Goal: Task Accomplishment & Management: Complete application form

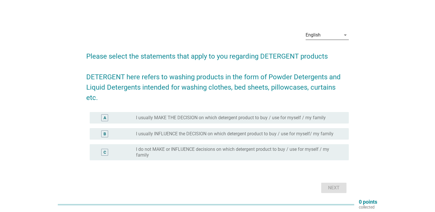
click at [346, 33] on icon "arrow_drop_down" at bounding box center [345, 35] width 7 height 7
click at [384, 45] on div "English arrow_drop_down Please select the statements that apply to you regardin…" at bounding box center [217, 110] width 407 height 178
click at [204, 115] on label "I usually MAKE THE DECISION on which detergent product to buy / use for myself …" at bounding box center [231, 118] width 190 height 6
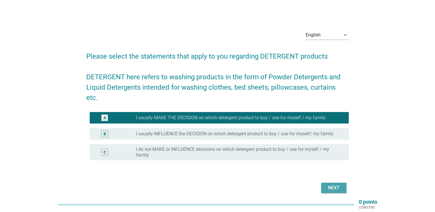
click at [341, 184] on div "Next" at bounding box center [334, 187] width 16 height 7
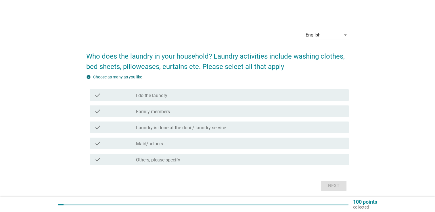
click at [161, 96] on label "I do the laundry" at bounding box center [151, 96] width 31 height 6
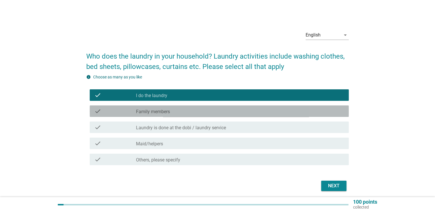
click at [157, 110] on label "Family members" at bounding box center [153, 112] width 34 height 6
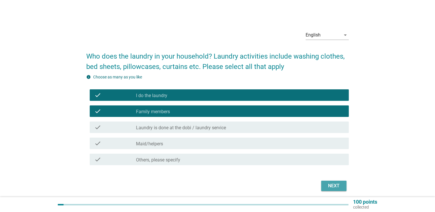
click at [326, 183] on div "Next" at bounding box center [334, 185] width 16 height 7
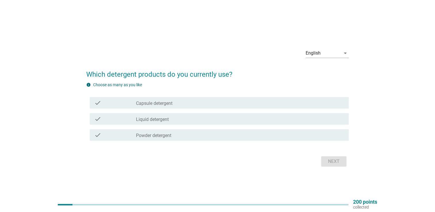
click at [168, 115] on div "check check_box_outline_blank Liquid detergent" at bounding box center [219, 118] width 259 height 11
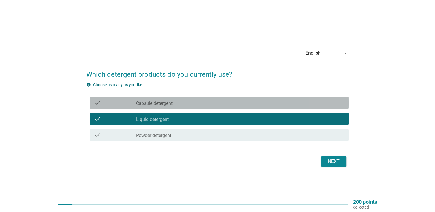
click at [171, 99] on div "check_box_outline_blank Capsule detergent" at bounding box center [240, 102] width 208 height 7
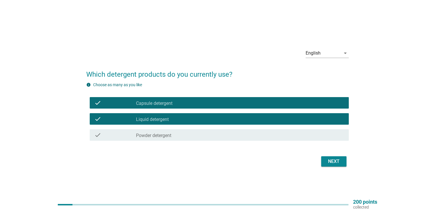
click at [323, 162] on button "Next" at bounding box center [333, 161] width 25 height 10
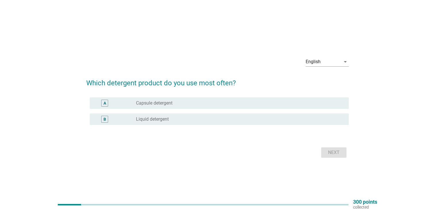
click at [161, 120] on label "Liquid detergent" at bounding box center [152, 119] width 33 height 6
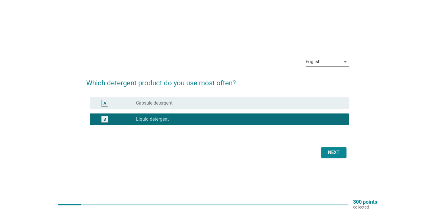
click at [333, 155] on div "Next" at bounding box center [334, 152] width 16 height 7
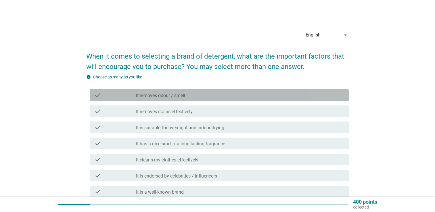
click at [177, 98] on label "It removes odour / smell" at bounding box center [160, 96] width 49 height 6
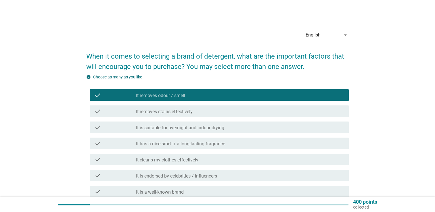
click at [187, 113] on label "It removes stains effectively" at bounding box center [164, 112] width 57 height 6
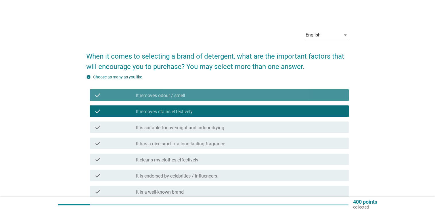
click at [161, 94] on label "It removes odour / smell" at bounding box center [160, 96] width 49 height 6
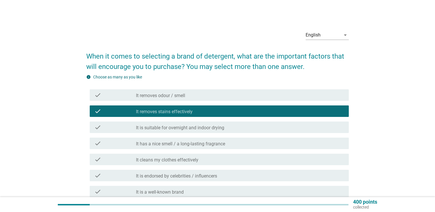
click at [170, 112] on label "It removes stains effectively" at bounding box center [164, 112] width 57 height 6
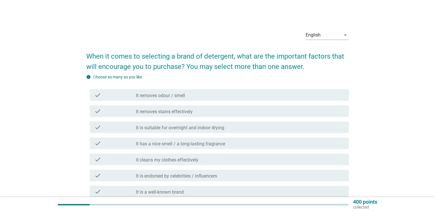
click at [190, 143] on label "It has a nice smell / a long-lasting fragrance" at bounding box center [180, 144] width 89 height 6
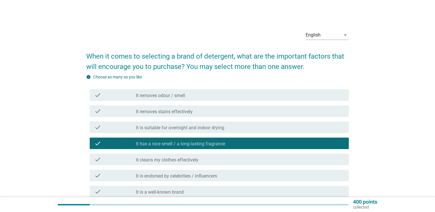
click at [198, 163] on div "check check_box_outline_blank It cleans my clothes effectively" at bounding box center [219, 159] width 259 height 11
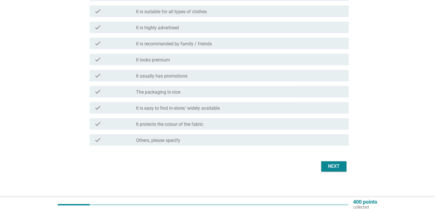
scroll to position [279, 0]
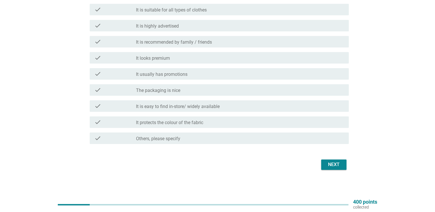
click at [332, 164] on div "Next" at bounding box center [334, 164] width 16 height 7
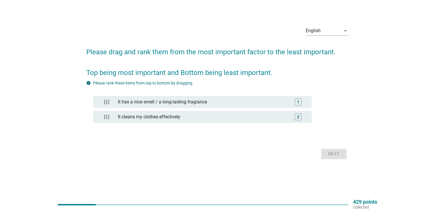
scroll to position [0, 0]
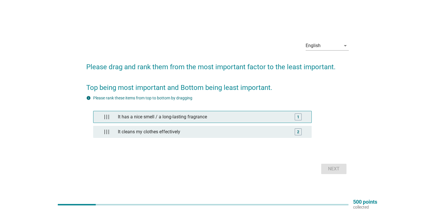
click at [204, 120] on div "It has a nice smell / a long-lasting fragrance" at bounding box center [203, 116] width 174 height 11
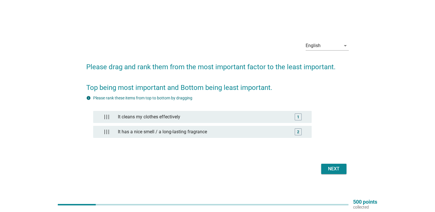
click at [337, 166] on div "Next" at bounding box center [334, 169] width 16 height 7
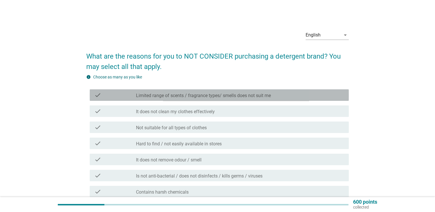
click at [261, 94] on label "Limited range of scents / fragrance types/ smells does not suit me" at bounding box center [203, 96] width 135 height 6
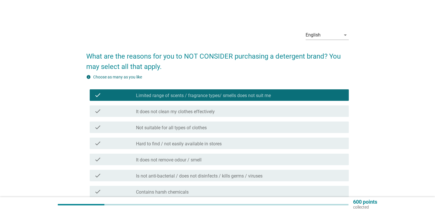
click at [226, 113] on div "check_box_outline_blank It does not clean my clothes effectively" at bounding box center [240, 111] width 208 height 7
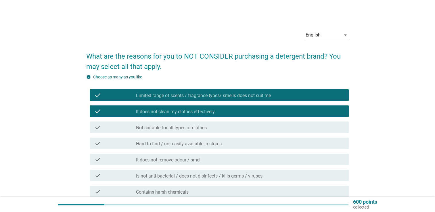
click at [211, 128] on div "check_box_outline_blank Not suitable for all types of clothes" at bounding box center [240, 127] width 208 height 7
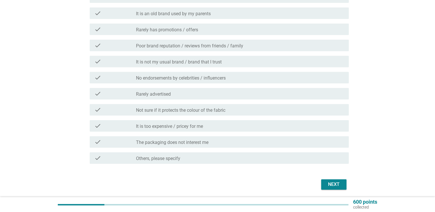
scroll to position [247, 0]
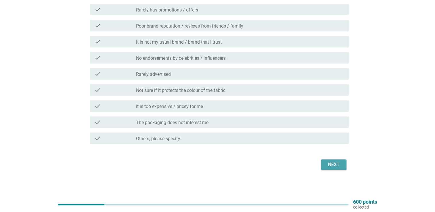
click at [336, 163] on div "Next" at bounding box center [334, 164] width 16 height 7
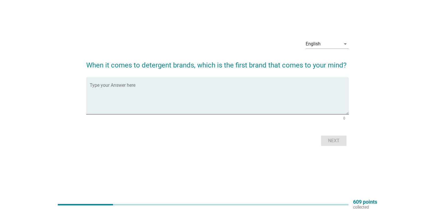
scroll to position [0, 0]
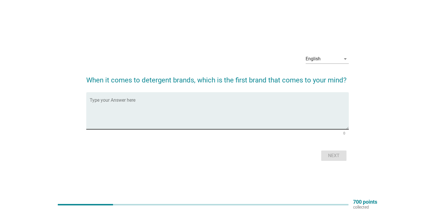
click at [124, 107] on textarea "Type your Answer here" at bounding box center [219, 114] width 259 height 30
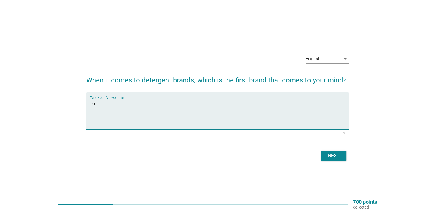
type textarea "T"
type textarea "Orita and Top"
click at [338, 157] on div "Next" at bounding box center [334, 155] width 16 height 7
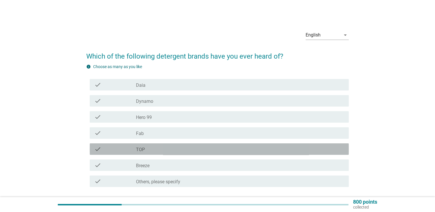
click at [149, 149] on div "check_box_outline_blank TOP" at bounding box center [240, 149] width 208 height 7
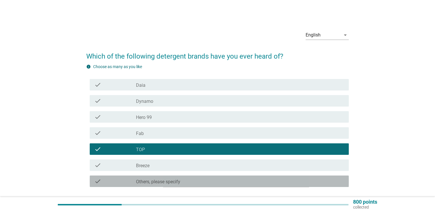
click at [164, 179] on label "Others, please specify" at bounding box center [158, 182] width 44 height 6
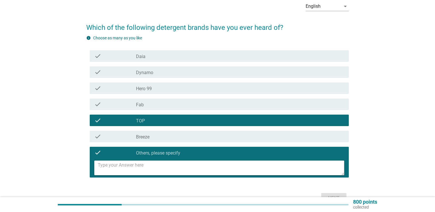
scroll to position [57, 0]
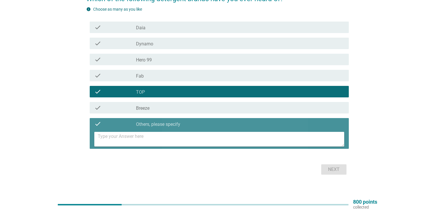
click at [123, 138] on textarea at bounding box center [221, 139] width 246 height 15
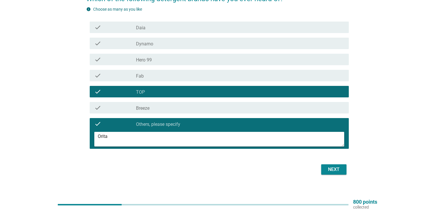
type textarea "Orita"
click at [343, 172] on button "Next" at bounding box center [333, 169] width 25 height 10
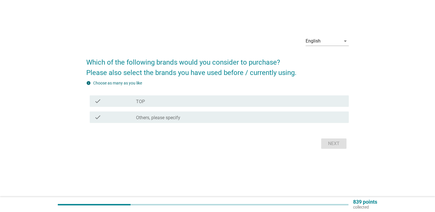
scroll to position [0, 0]
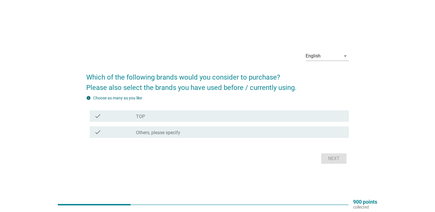
click at [161, 122] on div "check check_box_outline_blank TOP" at bounding box center [217, 116] width 262 height 16
click at [144, 113] on div "check_box_outline_blank TOP" at bounding box center [240, 116] width 208 height 7
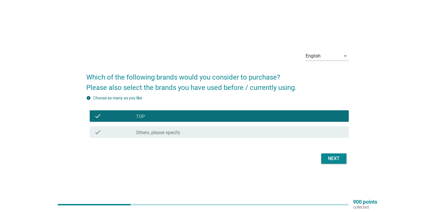
click at [151, 130] on label "Others, please specify" at bounding box center [158, 133] width 44 height 6
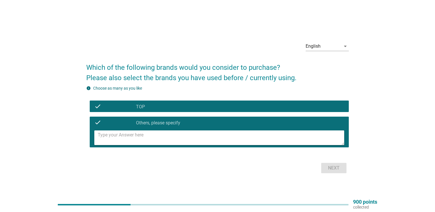
click at [131, 135] on textarea at bounding box center [221, 137] width 246 height 15
type textarea "Orita"
click at [338, 170] on div "Next" at bounding box center [334, 168] width 16 height 7
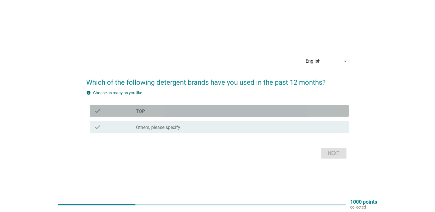
click at [179, 116] on div "check check_box_outline_blank TOP" at bounding box center [219, 110] width 259 height 11
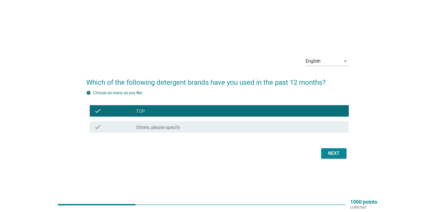
click at [193, 126] on div "check_box_outline_blank Others, please specify" at bounding box center [240, 127] width 208 height 7
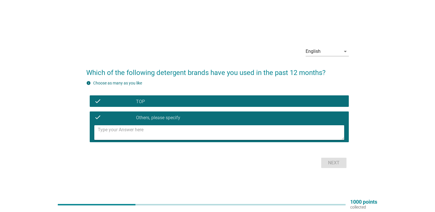
click at [204, 138] on textarea at bounding box center [221, 132] width 246 height 15
type textarea "P"
type textarea "Orita"
click at [328, 160] on div "Next" at bounding box center [334, 162] width 16 height 7
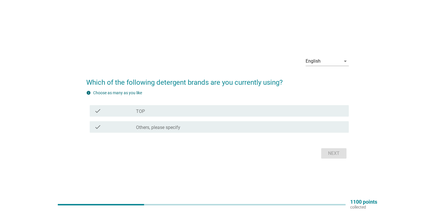
click at [180, 106] on div "check check_box_outline_blank TOP" at bounding box center [219, 110] width 259 height 11
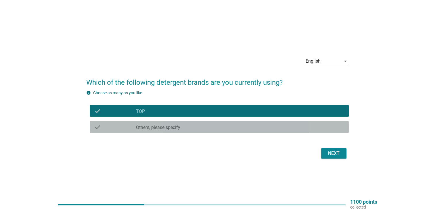
click at [178, 129] on label "Others, please specify" at bounding box center [158, 128] width 44 height 6
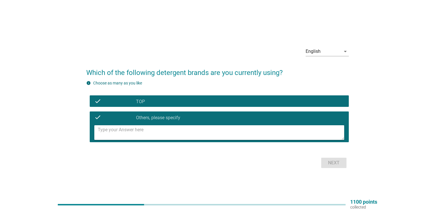
click at [179, 132] on textarea at bounding box center [221, 132] width 246 height 15
type textarea "Orita"
click at [337, 165] on div "Next" at bounding box center [334, 162] width 16 height 7
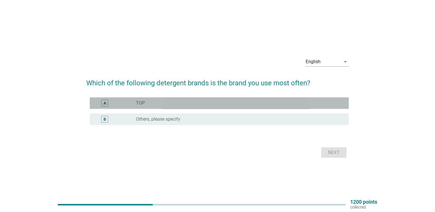
click at [176, 106] on div "radio_button_unchecked TOP" at bounding box center [240, 103] width 208 height 7
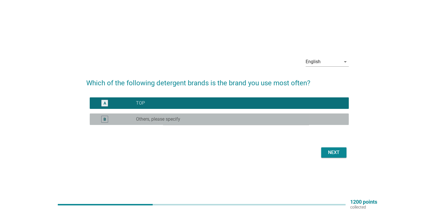
click at [183, 120] on div "radio_button_unchecked Others, please specify" at bounding box center [237, 119] width 203 height 6
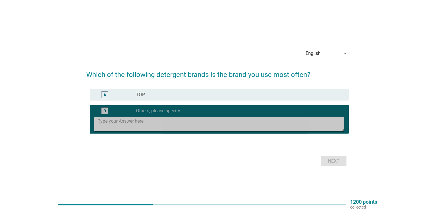
click at [183, 120] on textarea at bounding box center [221, 124] width 246 height 15
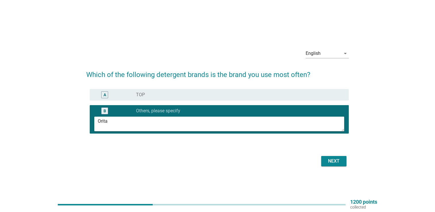
type textarea "Orita"
click at [335, 160] on div "Next" at bounding box center [334, 161] width 16 height 7
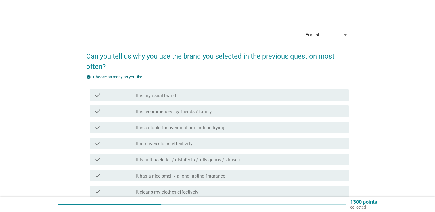
click at [163, 93] on label "It is my usual brand" at bounding box center [156, 96] width 40 height 6
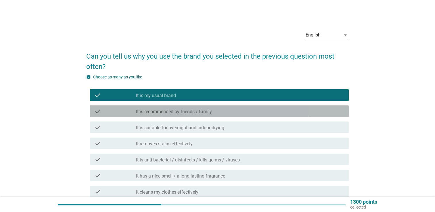
click at [190, 113] on label "It is recommended by friends / family" at bounding box center [174, 112] width 76 height 6
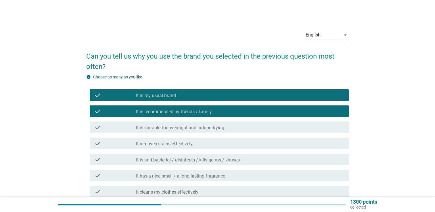
click at [193, 125] on label "It is suitable for overnight and indoor drying" at bounding box center [180, 128] width 88 height 6
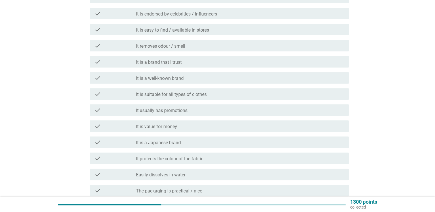
scroll to position [279, 0]
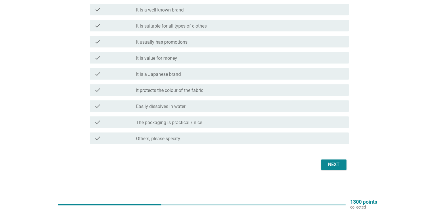
click at [331, 168] on button "Next" at bounding box center [333, 164] width 25 height 10
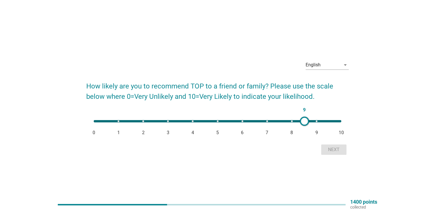
type input "10"
drag, startPoint x: 91, startPoint y: 121, endPoint x: 343, endPoint y: 114, distance: 251.8
click at [340, 117] on div "10" at bounding box center [335, 121] width 9 height 9
click at [336, 152] on div "Next" at bounding box center [334, 149] width 16 height 7
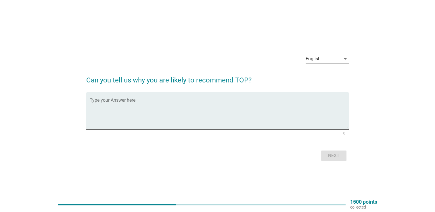
click at [137, 115] on textarea "Type your Answer here" at bounding box center [219, 114] width 259 height 30
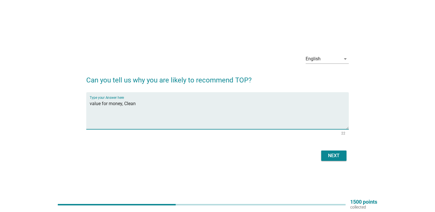
type textarea "value for money, Clean"
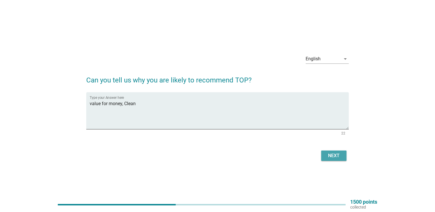
click at [337, 155] on div "Next" at bounding box center [334, 155] width 16 height 7
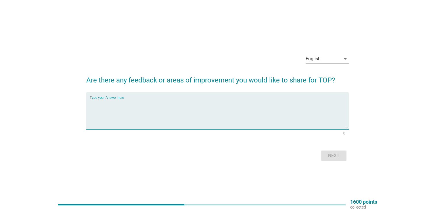
click at [137, 109] on textarea "Type your Answer here" at bounding box center [219, 114] width 259 height 30
type textarea "NIL"
click at [331, 156] on div "Next" at bounding box center [334, 155] width 16 height 7
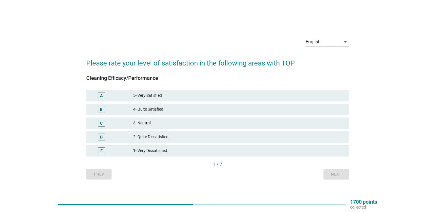
click at [151, 96] on div "5- Very Satisfied" at bounding box center [238, 95] width 211 height 7
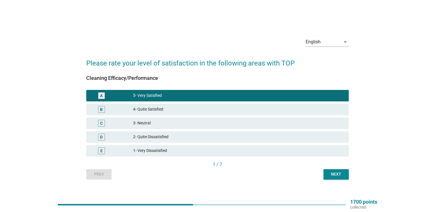
click at [334, 173] on div "Next" at bounding box center [336, 174] width 16 height 6
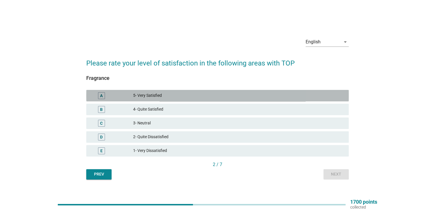
click at [148, 97] on div "5- Very Satisfied" at bounding box center [238, 95] width 211 height 7
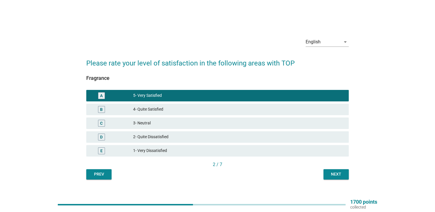
click at [336, 171] on div "Next" at bounding box center [336, 174] width 16 height 6
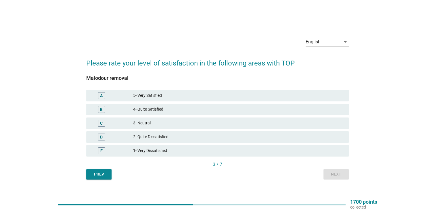
click at [165, 95] on div "5- Very Satisfied" at bounding box center [238, 95] width 211 height 7
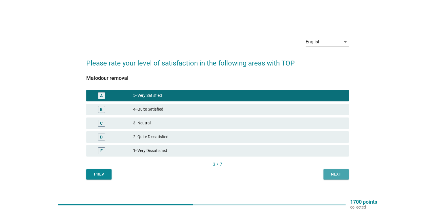
click at [328, 174] on div "Next" at bounding box center [336, 174] width 16 height 6
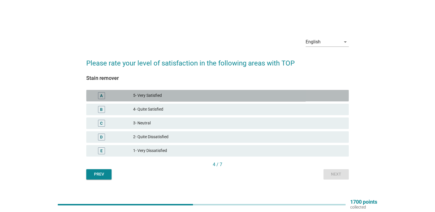
click at [166, 95] on div "5- Very Satisfied" at bounding box center [238, 95] width 211 height 7
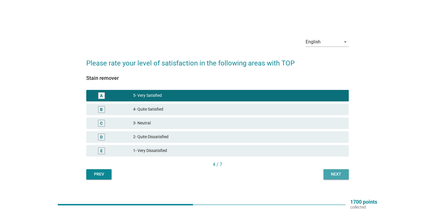
click at [329, 176] on div "Next" at bounding box center [336, 174] width 16 height 6
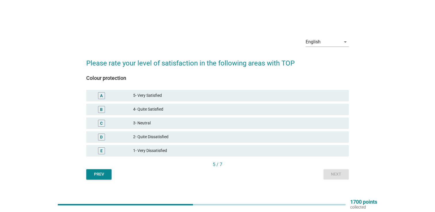
click at [137, 96] on div "5- Very Satisfied" at bounding box center [238, 95] width 211 height 7
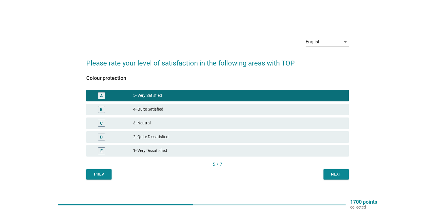
click at [338, 183] on div "English arrow_drop_down Please rate your level of satisfaction in the following…" at bounding box center [218, 106] width 272 height 156
click at [336, 176] on div "Next" at bounding box center [336, 174] width 16 height 6
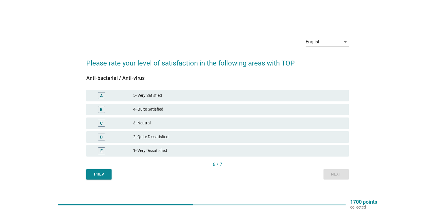
click at [167, 98] on div "5- Very Satisfied" at bounding box center [238, 95] width 211 height 7
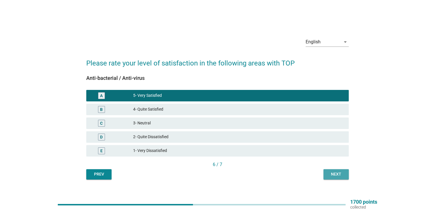
click at [339, 172] on div "Next" at bounding box center [336, 174] width 16 height 6
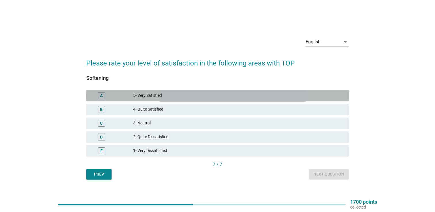
click at [142, 99] on div "5- Very Satisfied" at bounding box center [238, 95] width 211 height 7
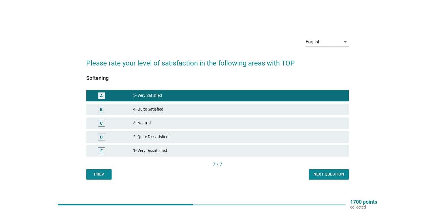
click at [316, 170] on button "Next question" at bounding box center [329, 174] width 40 height 10
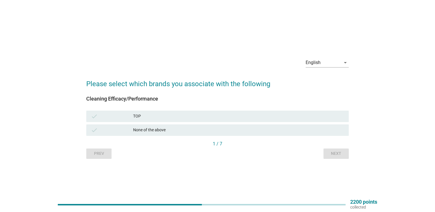
click at [175, 117] on div "TOP" at bounding box center [238, 116] width 211 height 7
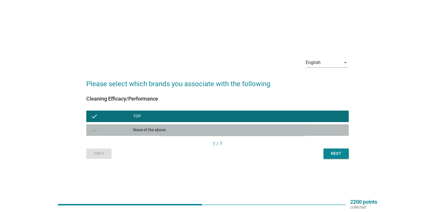
click at [180, 131] on div "None of the above" at bounding box center [238, 130] width 211 height 7
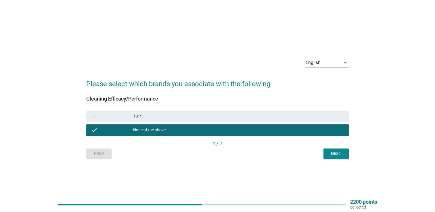
click at [152, 119] on div "TOP" at bounding box center [238, 116] width 211 height 7
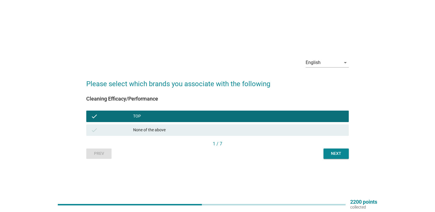
click at [351, 153] on div "English arrow_drop_down Please select which brands you associate with the follo…" at bounding box center [218, 106] width 272 height 115
click at [173, 130] on div "None of the above" at bounding box center [238, 130] width 211 height 7
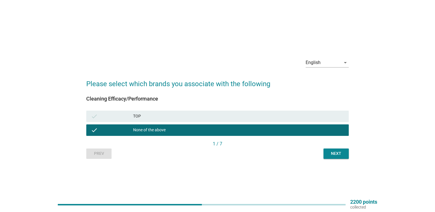
click at [327, 153] on button "Next" at bounding box center [335, 154] width 25 height 10
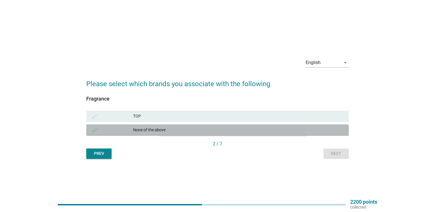
click at [151, 127] on div "None of the above" at bounding box center [238, 130] width 211 height 7
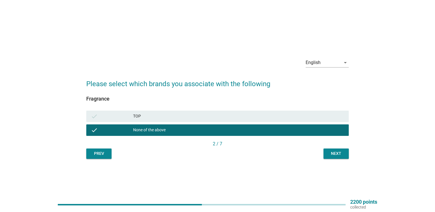
click at [127, 118] on div "check" at bounding box center [112, 116] width 42 height 7
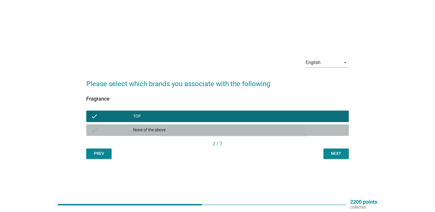
click at [189, 131] on div "None of the above" at bounding box center [238, 130] width 211 height 7
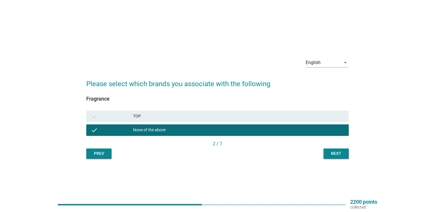
click at [338, 157] on button "Next" at bounding box center [335, 154] width 25 height 10
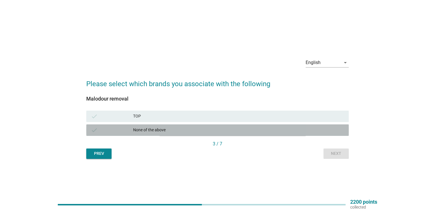
click at [149, 133] on div "None of the above" at bounding box center [238, 130] width 211 height 7
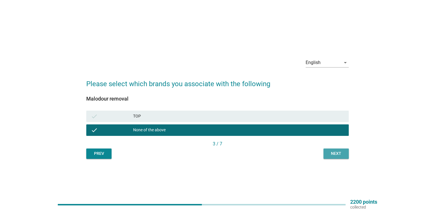
click at [342, 155] on div "Next" at bounding box center [336, 154] width 16 height 6
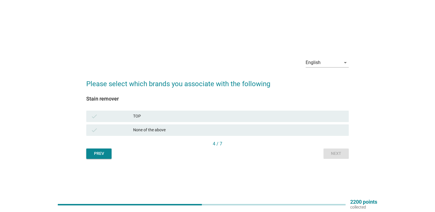
click at [175, 132] on div "None of the above" at bounding box center [238, 130] width 211 height 7
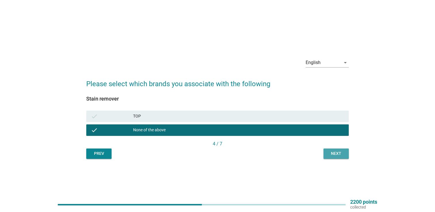
click at [338, 154] on div "Next" at bounding box center [336, 154] width 16 height 6
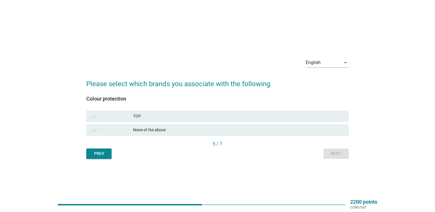
click at [115, 117] on div "check" at bounding box center [112, 116] width 42 height 7
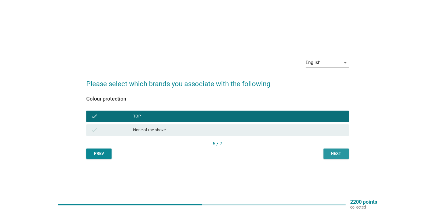
click at [336, 154] on div "Next" at bounding box center [336, 154] width 16 height 6
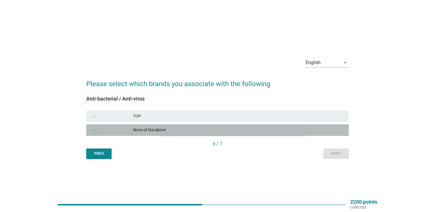
click at [141, 128] on div "None of the above" at bounding box center [238, 130] width 211 height 7
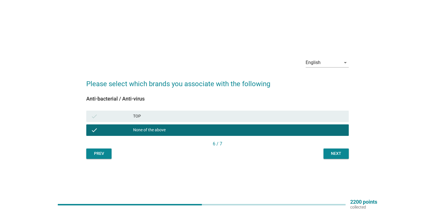
click at [334, 151] on div "Next" at bounding box center [336, 154] width 16 height 6
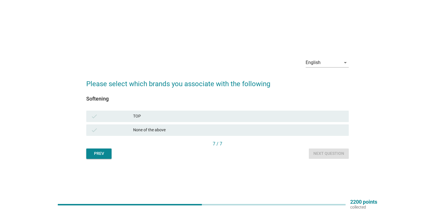
click at [158, 131] on div "None of the above" at bounding box center [238, 130] width 211 height 7
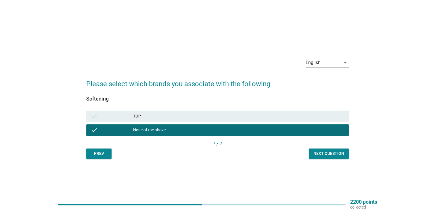
click at [326, 150] on button "Next question" at bounding box center [329, 154] width 40 height 10
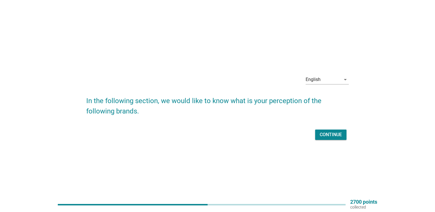
click at [324, 135] on div "Continue" at bounding box center [331, 134] width 22 height 7
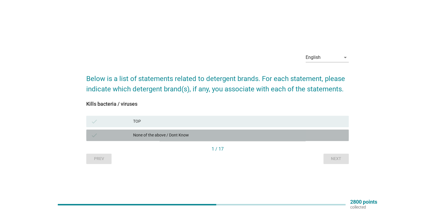
click at [187, 136] on div "None of the above / Dont Know" at bounding box center [238, 135] width 211 height 7
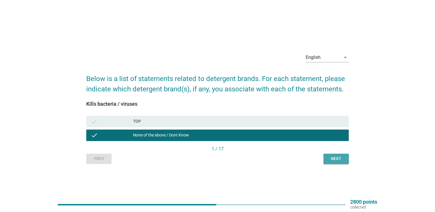
click at [332, 158] on div "Next" at bounding box center [336, 159] width 16 height 6
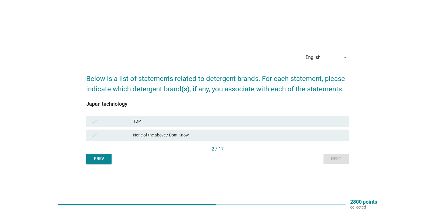
click at [153, 118] on div "TOP" at bounding box center [238, 121] width 211 height 7
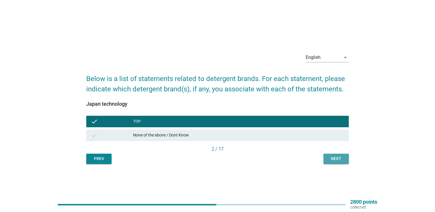
click at [341, 159] on div "Next" at bounding box center [336, 159] width 16 height 6
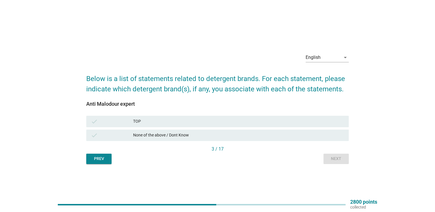
click at [150, 125] on div "check TOP" at bounding box center [217, 121] width 262 height 11
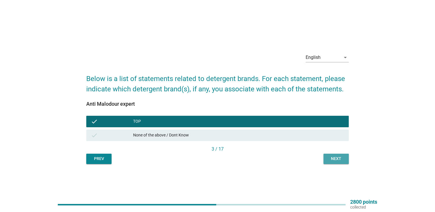
click at [333, 157] on div "Next" at bounding box center [336, 159] width 16 height 6
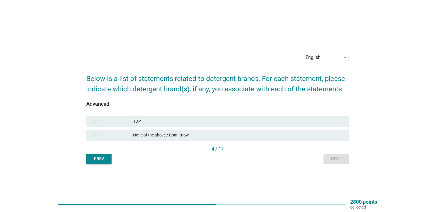
click at [145, 137] on div "None of the above / Dont Know" at bounding box center [238, 135] width 211 height 7
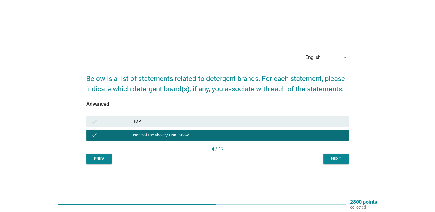
click at [343, 158] on div "Next" at bounding box center [336, 159] width 16 height 6
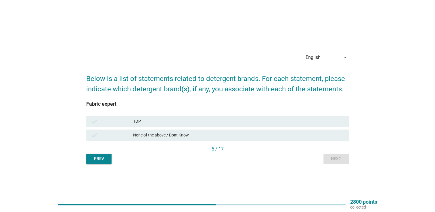
click at [172, 120] on div "TOP" at bounding box center [238, 121] width 211 height 7
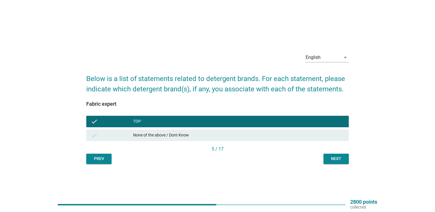
click at [332, 157] on div "Next" at bounding box center [336, 159] width 16 height 6
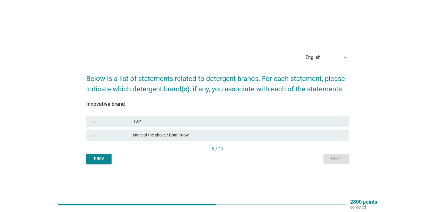
click at [159, 120] on div "TOP" at bounding box center [238, 121] width 211 height 7
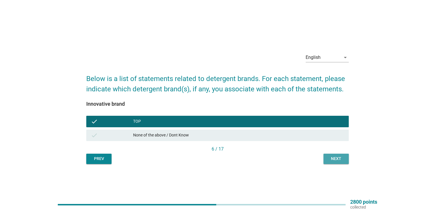
click at [333, 160] on div "Next" at bounding box center [336, 159] width 16 height 6
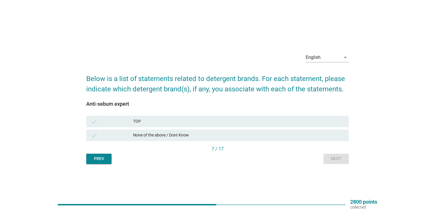
click at [143, 137] on div "None of the above / Dont Know" at bounding box center [238, 135] width 211 height 7
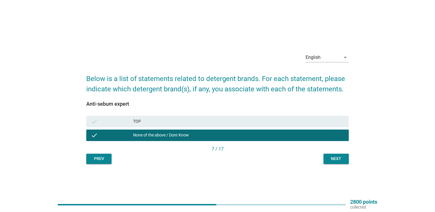
click at [344, 156] on div "Next" at bounding box center [336, 159] width 16 height 6
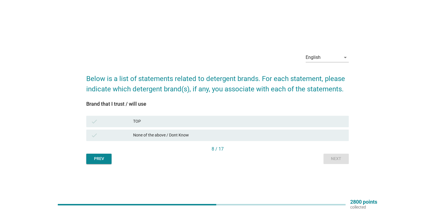
click at [163, 133] on div "None of the above / Dont Know" at bounding box center [238, 135] width 211 height 7
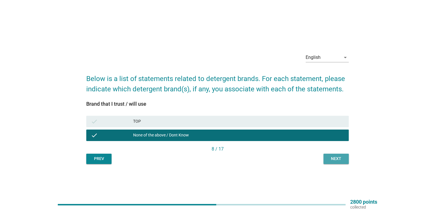
click at [332, 160] on div "Next" at bounding box center [336, 159] width 16 height 6
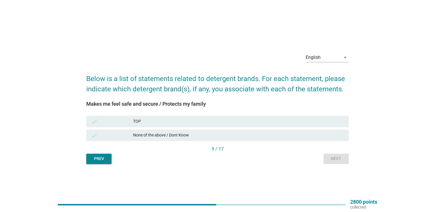
click at [159, 136] on div "None of the above / Dont Know" at bounding box center [238, 135] width 211 height 7
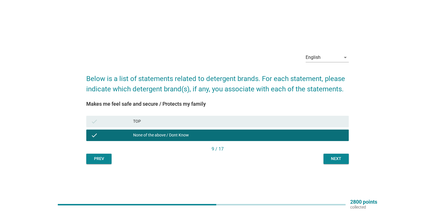
click at [335, 157] on div "Next" at bounding box center [336, 159] width 16 height 6
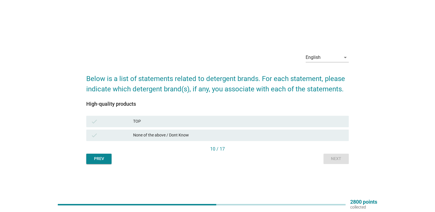
click at [173, 120] on div "TOP" at bounding box center [238, 121] width 211 height 7
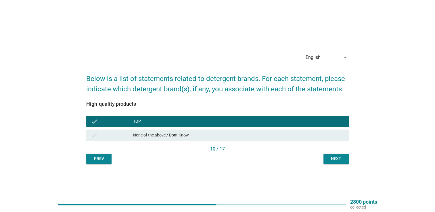
click at [176, 135] on div "None of the above / Dont Know" at bounding box center [238, 135] width 211 height 7
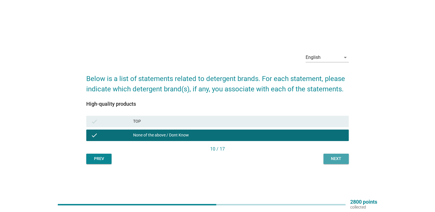
click at [328, 158] on div "Next" at bounding box center [336, 159] width 16 height 6
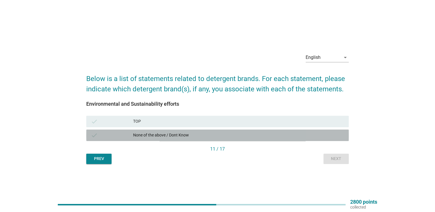
click at [169, 134] on div "None of the above / Dont Know" at bounding box center [238, 135] width 211 height 7
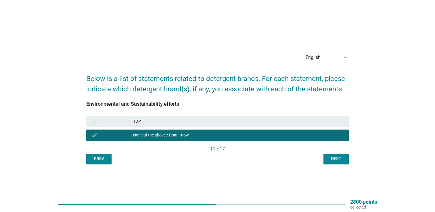
click at [332, 159] on div "Next" at bounding box center [336, 159] width 16 height 6
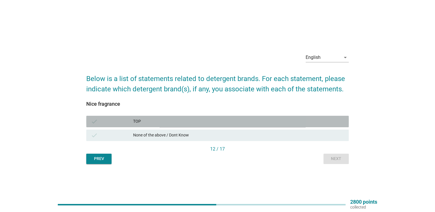
click at [157, 127] on div "check TOP" at bounding box center [217, 121] width 262 height 11
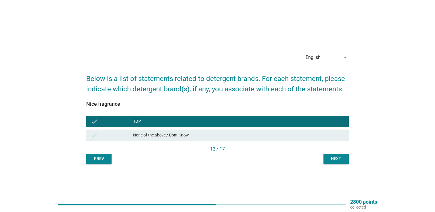
click at [336, 159] on div "Next" at bounding box center [336, 159] width 16 height 6
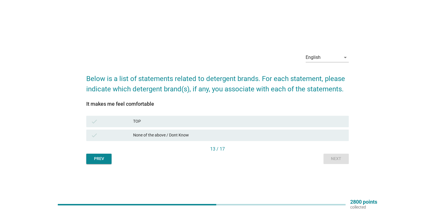
click at [155, 134] on div "None of the above / Dont Know" at bounding box center [238, 135] width 211 height 7
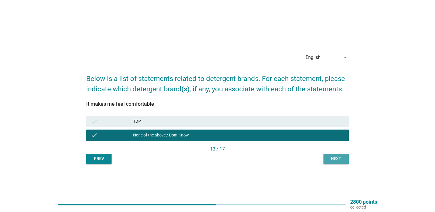
click at [338, 158] on div "Next" at bounding box center [336, 159] width 16 height 6
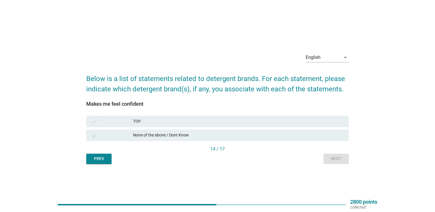
click at [188, 137] on div "None of the above / Dont Know" at bounding box center [238, 135] width 211 height 7
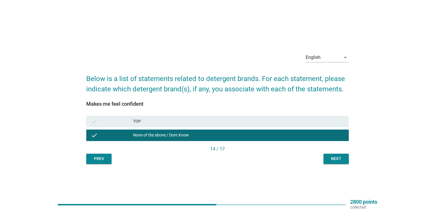
click at [336, 159] on div "Next" at bounding box center [336, 159] width 16 height 6
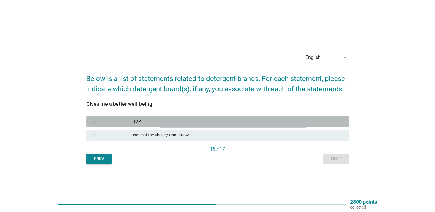
click at [159, 121] on div "TOP" at bounding box center [238, 121] width 211 height 7
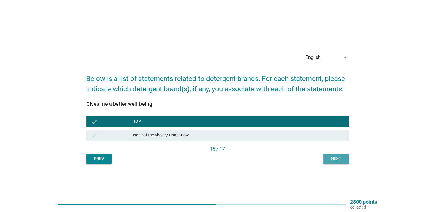
click at [339, 157] on div "Next" at bounding box center [336, 159] width 16 height 6
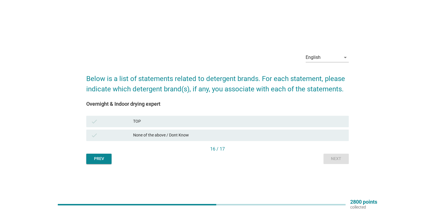
click at [145, 121] on div "TOP" at bounding box center [238, 121] width 211 height 7
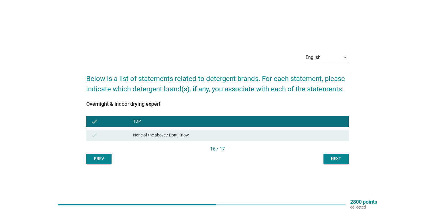
click at [193, 137] on div "None of the above / Dont Know" at bounding box center [238, 135] width 211 height 7
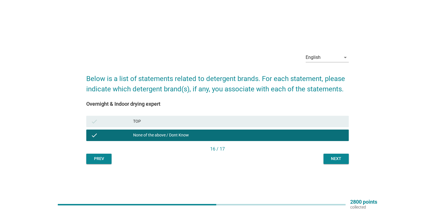
click at [328, 155] on button "Next" at bounding box center [335, 159] width 25 height 10
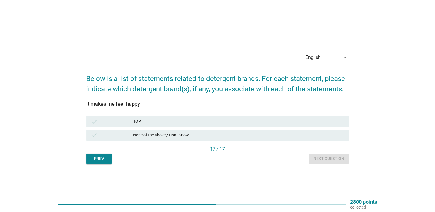
click at [166, 126] on div "check TOP" at bounding box center [217, 121] width 262 height 11
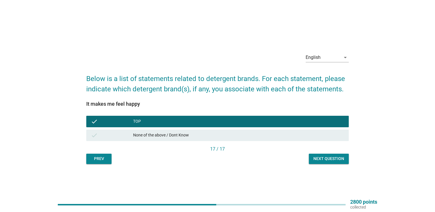
drag, startPoint x: 193, startPoint y: 136, endPoint x: 307, endPoint y: 156, distance: 116.2
click at [193, 136] on div "None of the above / Dont Know" at bounding box center [238, 135] width 211 height 7
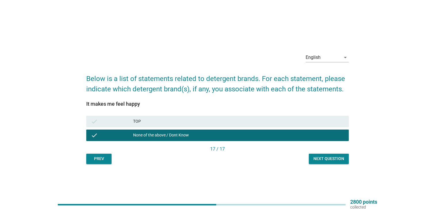
click at [322, 161] on div "Next question" at bounding box center [328, 159] width 31 height 6
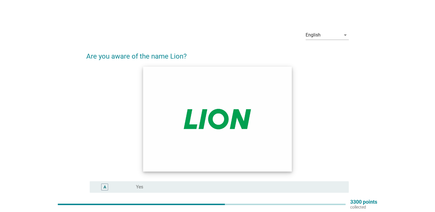
click at [219, 113] on img at bounding box center [217, 119] width 149 height 105
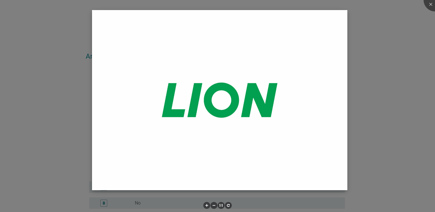
click at [220, 112] on img at bounding box center [219, 100] width 255 height 180
click at [385, 122] on div at bounding box center [217, 106] width 435 height 212
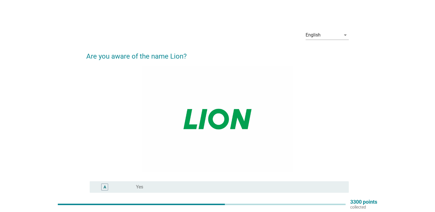
click at [195, 188] on div "radio_button_unchecked Yes" at bounding box center [237, 187] width 203 height 6
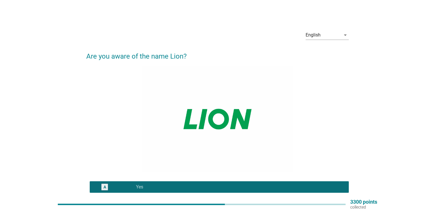
scroll to position [72, 0]
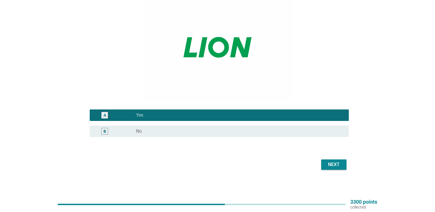
click at [329, 166] on div "Next" at bounding box center [334, 164] width 16 height 7
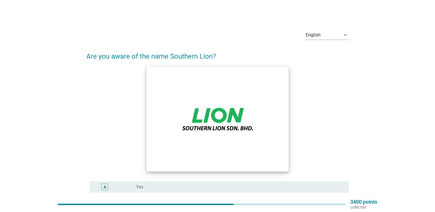
scroll to position [57, 0]
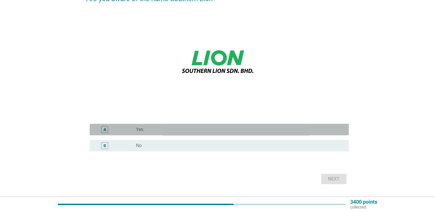
click at [136, 131] on label "Yes" at bounding box center [139, 130] width 7 height 6
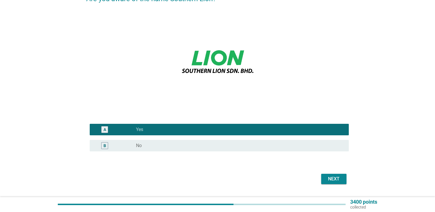
click at [333, 180] on div "Next" at bounding box center [334, 179] width 16 height 7
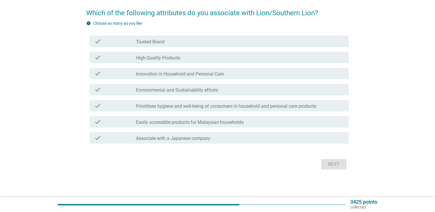
scroll to position [0, 0]
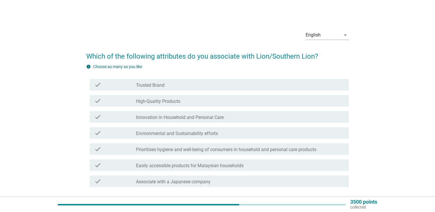
click at [182, 89] on div "check check_box_outline_blank Trusted Brand" at bounding box center [219, 84] width 259 height 11
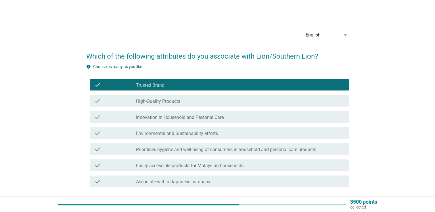
click at [181, 101] on div "check_box_outline_blank High-Quality Products" at bounding box center [240, 100] width 208 height 7
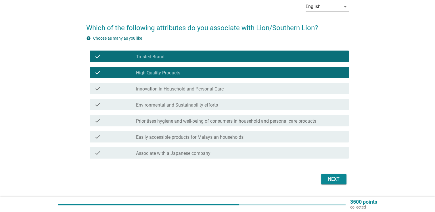
scroll to position [29, 0]
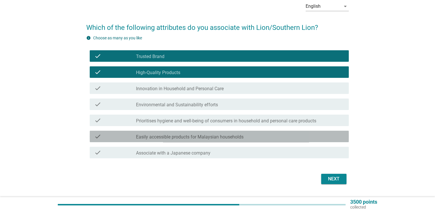
click at [210, 138] on label "Easily accessible products for Malaysian households" at bounding box center [189, 137] width 107 height 6
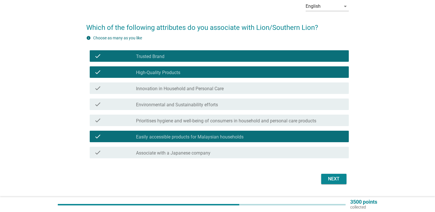
click at [336, 179] on div "Next" at bounding box center [334, 179] width 16 height 7
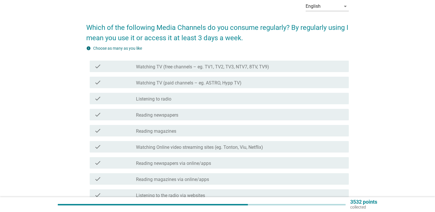
scroll to position [0, 0]
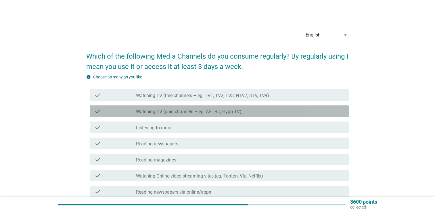
click at [183, 114] on label "Watching TV (paid channels – eg. ASTRO, Hypp TV)" at bounding box center [188, 112] width 105 height 6
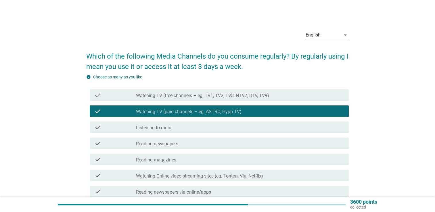
click at [175, 130] on div "check_box_outline_blank Listening to radio" at bounding box center [240, 127] width 208 height 7
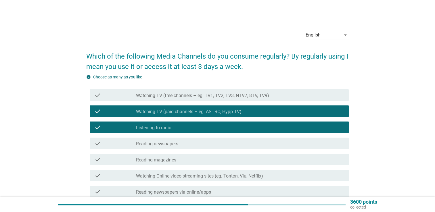
click at [176, 144] on label "Reading newspapers" at bounding box center [157, 144] width 42 height 6
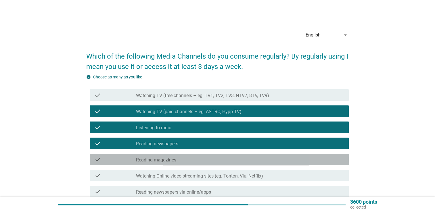
click at [175, 158] on label "Reading magazines" at bounding box center [156, 160] width 40 height 6
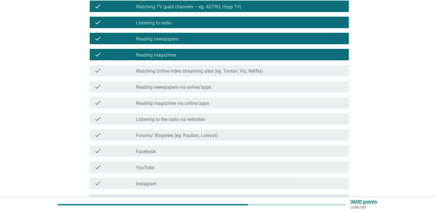
scroll to position [115, 0]
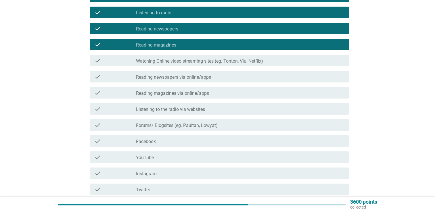
click at [190, 95] on label "Reading magazines via online/apps" at bounding box center [172, 94] width 73 height 6
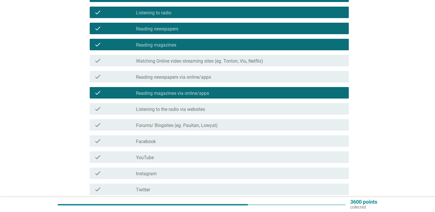
click at [176, 95] on label "Reading magazines via online/apps" at bounding box center [172, 94] width 73 height 6
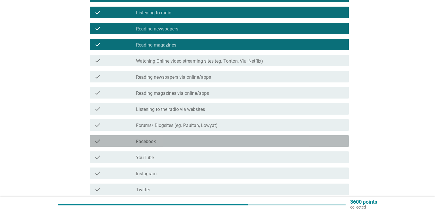
click at [167, 139] on div "check_box_outline_blank Facebook" at bounding box center [240, 141] width 208 height 7
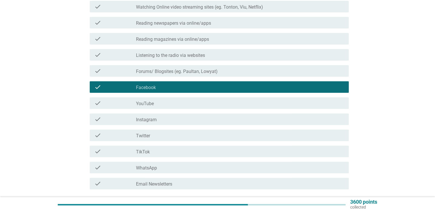
scroll to position [214, 0]
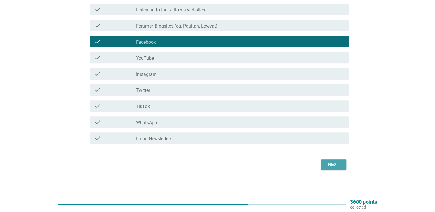
click at [333, 163] on div "Next" at bounding box center [334, 164] width 16 height 7
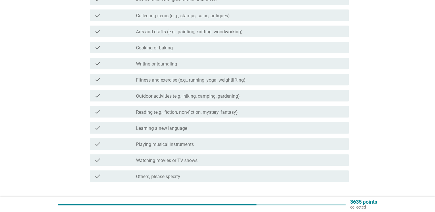
scroll to position [0, 0]
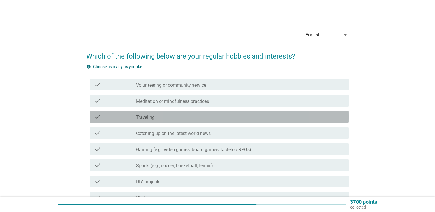
click at [208, 120] on div "check_box_outline_blank Traveling" at bounding box center [240, 117] width 208 height 7
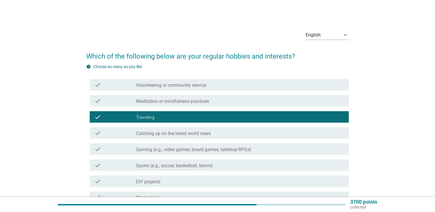
click at [228, 150] on label "Gaming (e.g., video games, board games, tabletop RPGs)" at bounding box center [193, 150] width 115 height 6
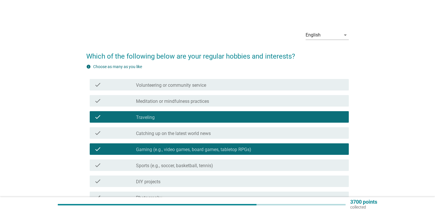
scroll to position [144, 0]
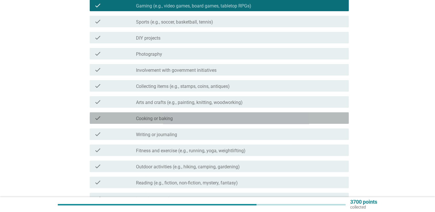
click at [173, 122] on div "check check_box_outline_blank Cooking or baking" at bounding box center [219, 117] width 259 height 11
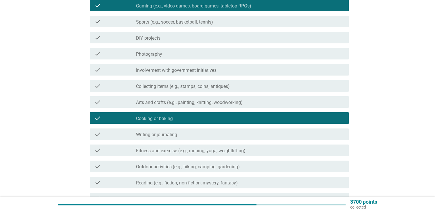
click at [188, 88] on label "Collecting items (e.g., stamps, coins, antiques)" at bounding box center [183, 87] width 94 height 6
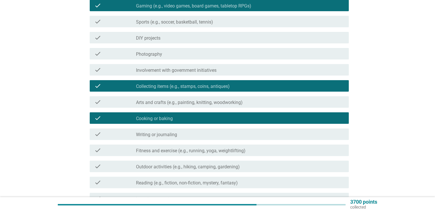
click at [224, 152] on label "Fitness and exercise (e.g., running, yoga, weightlifting)" at bounding box center [190, 151] width 109 height 6
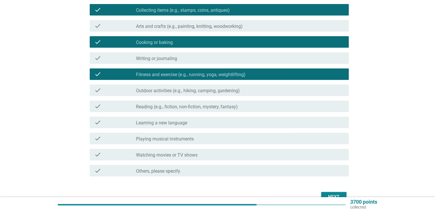
scroll to position [230, 0]
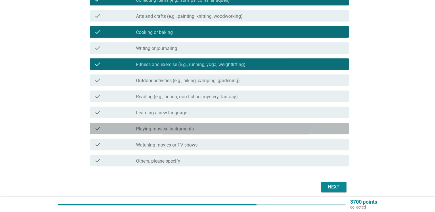
click at [174, 126] on div "check_box_outline_blank Playing musical instruments" at bounding box center [240, 128] width 208 height 7
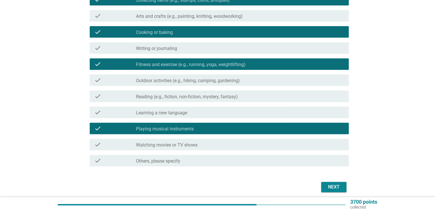
click at [180, 147] on label "Watching movies or TV shows" at bounding box center [166, 145] width 61 height 6
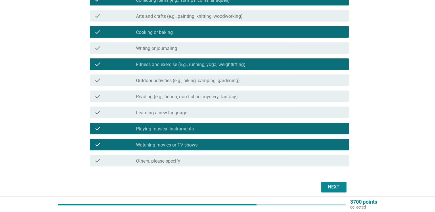
click at [334, 186] on div "Next" at bounding box center [334, 187] width 16 height 7
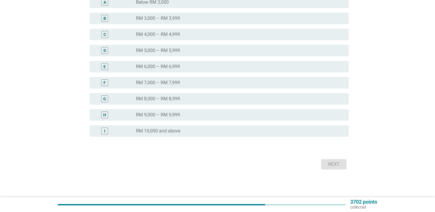
scroll to position [0, 0]
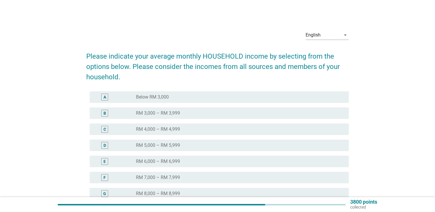
click at [180, 116] on div "radio_button_unchecked RM 3,000 – RM 3,999" at bounding box center [240, 113] width 208 height 7
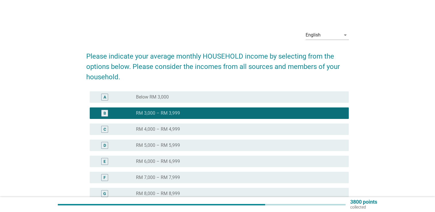
click at [178, 125] on div "C radio_button_unchecked RM 4,000 – RM 4,999" at bounding box center [219, 129] width 259 height 11
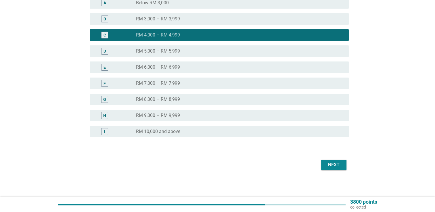
scroll to position [95, 0]
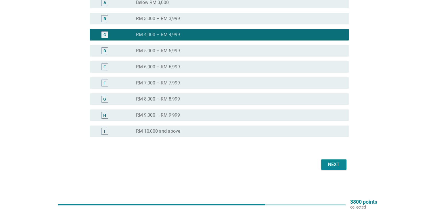
click at [328, 159] on div "Next" at bounding box center [217, 165] width 262 height 14
click at [328, 162] on div "Next" at bounding box center [334, 164] width 16 height 7
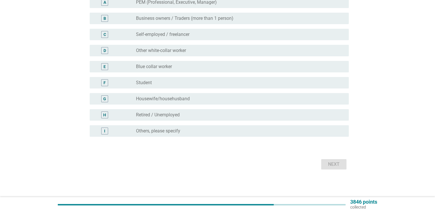
scroll to position [0, 0]
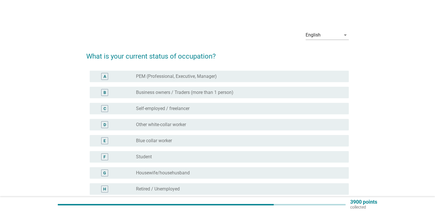
click at [198, 78] on label "PEM (Professional, Executive, Manager)" at bounding box center [176, 77] width 81 height 6
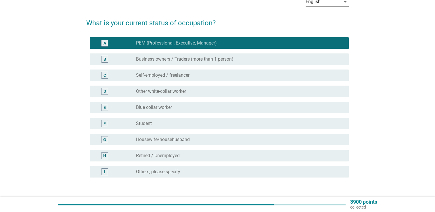
scroll to position [74, 0]
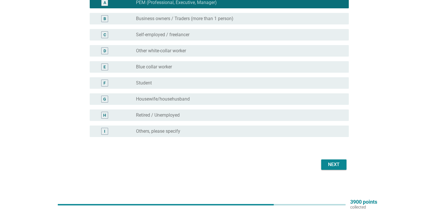
click at [338, 168] on button "Next" at bounding box center [333, 164] width 25 height 10
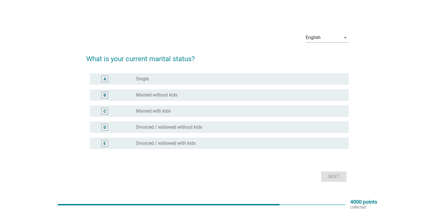
click at [154, 96] on label "Married without kids" at bounding box center [156, 95] width 41 height 6
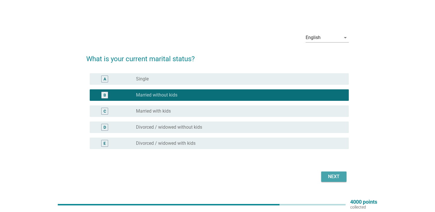
click at [335, 178] on div "Next" at bounding box center [334, 176] width 16 height 7
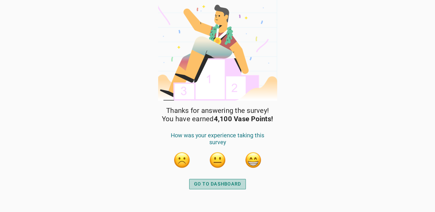
click at [223, 183] on div "GO TO DASHBOARD" at bounding box center [217, 184] width 47 height 7
